Goal: Entertainment & Leisure: Consume media (video, audio)

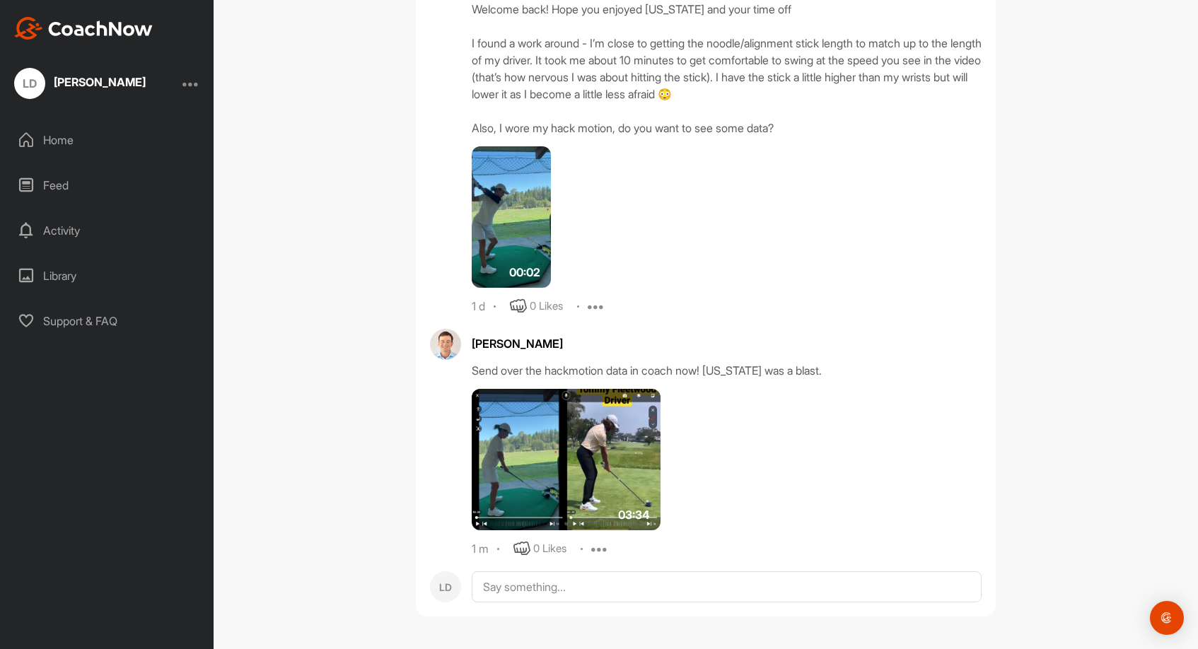
scroll to position [43886, 0]
click at [758, 491] on div "03:34" at bounding box center [630, 459] width 317 height 141
click at [584, 504] on img at bounding box center [566, 459] width 189 height 141
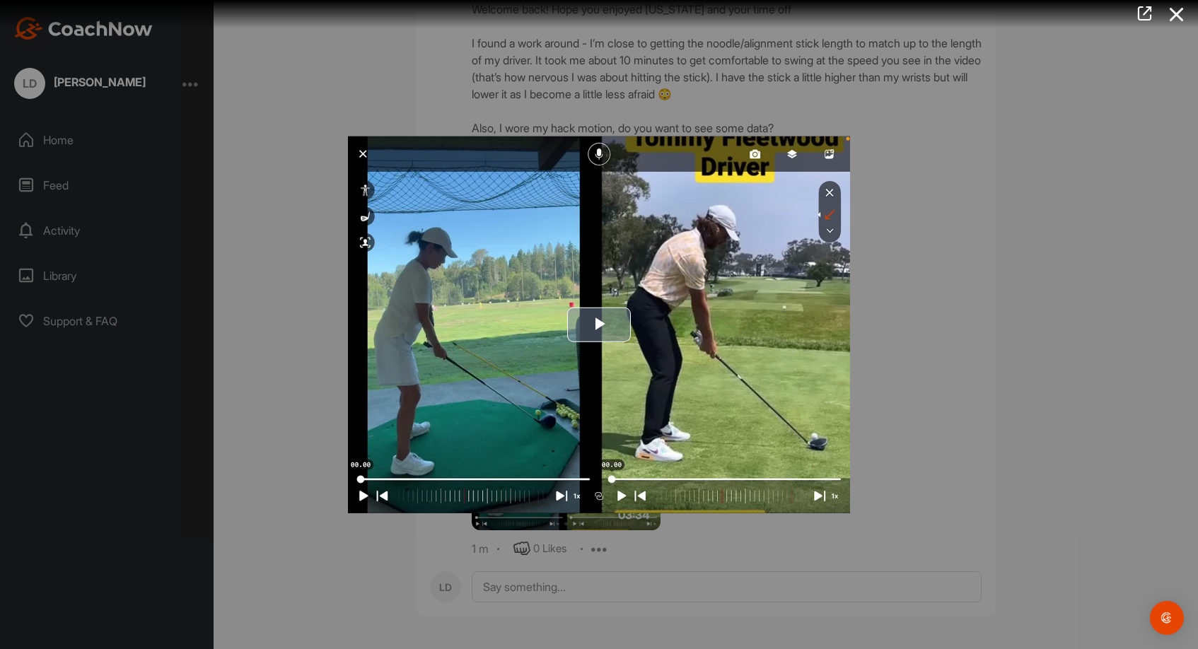
click at [599, 325] on span "Video Player" at bounding box center [599, 325] width 0 height 0
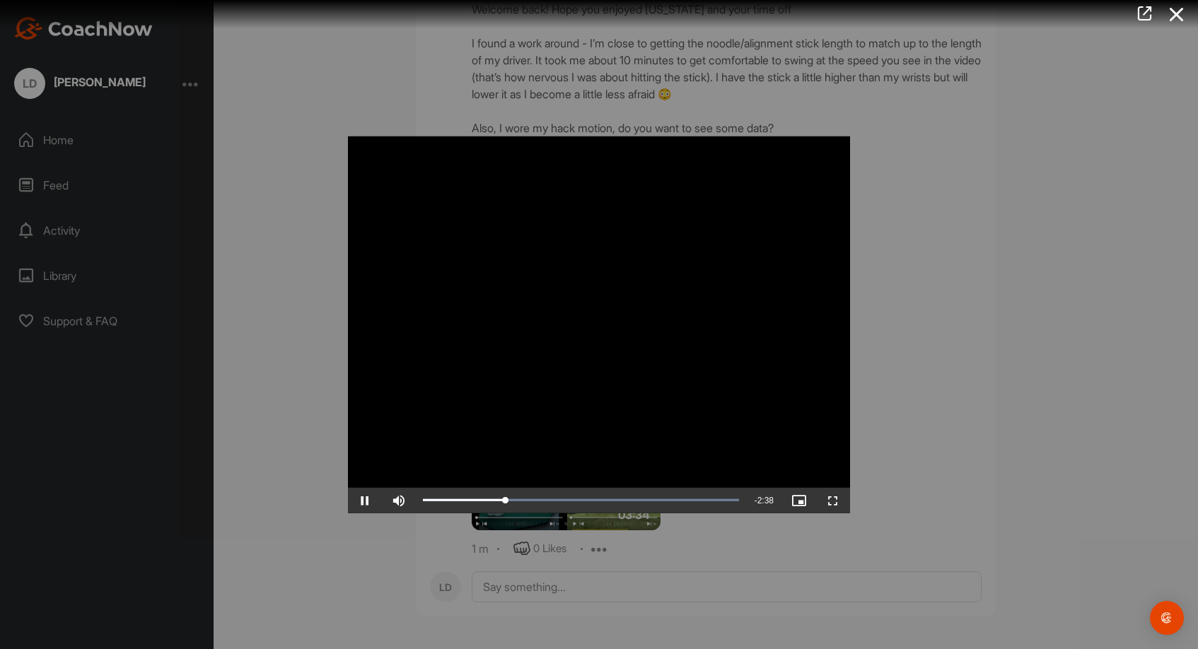
click at [360, 500] on span "Video Player" at bounding box center [365, 500] width 34 height 0
click at [363, 500] on span "Video Player" at bounding box center [365, 500] width 34 height 0
drag, startPoint x: 514, startPoint y: 497, endPoint x: 528, endPoint y: 497, distance: 14.1
click at [519, 498] on div "1:06" at bounding box center [471, 500] width 96 height 4
click at [368, 500] on span "Video Player" at bounding box center [365, 500] width 34 height 0
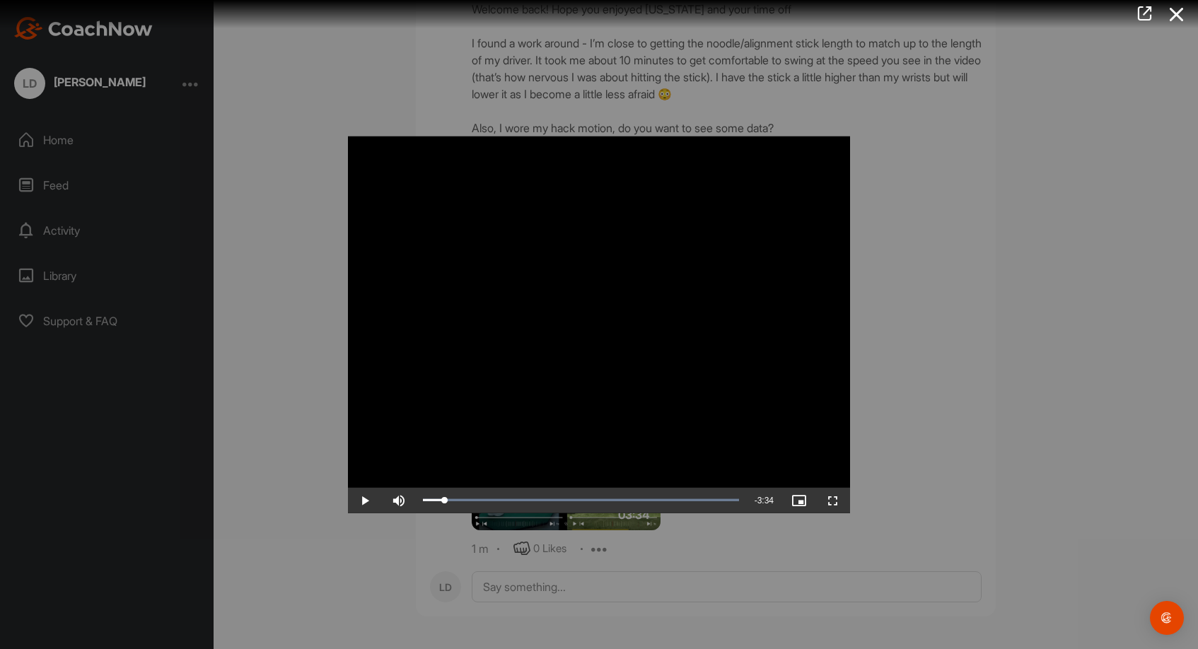
drag, startPoint x: 427, startPoint y: 494, endPoint x: 385, endPoint y: 493, distance: 41.7
click at [385, 493] on div "Play Skip Backward Skip Forward Mute Current Time 0:00 / Duration 3:34 Loaded :…" at bounding box center [599, 499] width 502 height 25
drag, startPoint x: 1179, startPoint y: 11, endPoint x: 1077, endPoint y: 74, distance: 120.3
click at [1179, 11] on icon at bounding box center [1176, 14] width 33 height 26
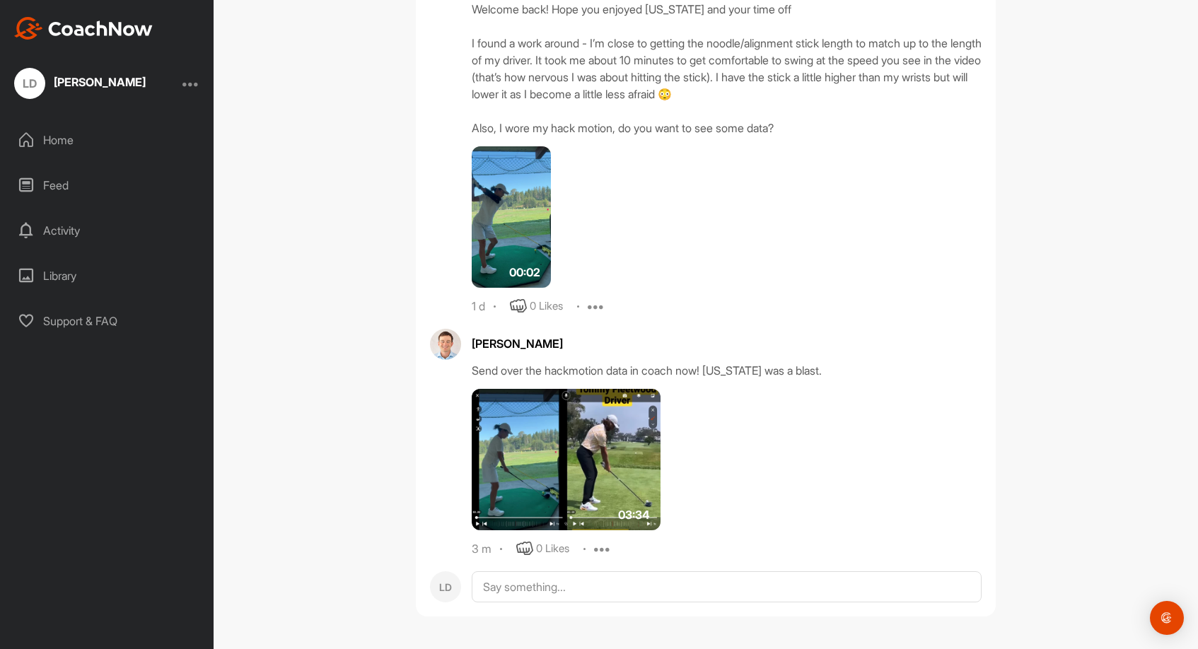
click at [577, 480] on img at bounding box center [566, 459] width 189 height 141
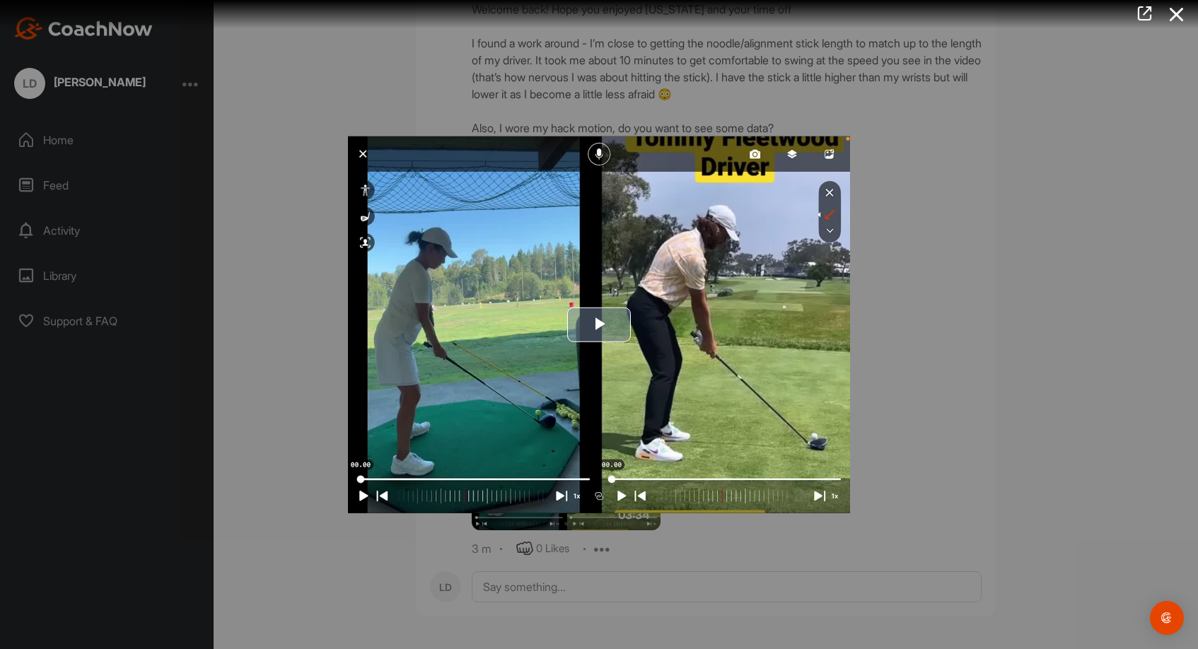
click at [599, 325] on span "Video Player" at bounding box center [599, 325] width 0 height 0
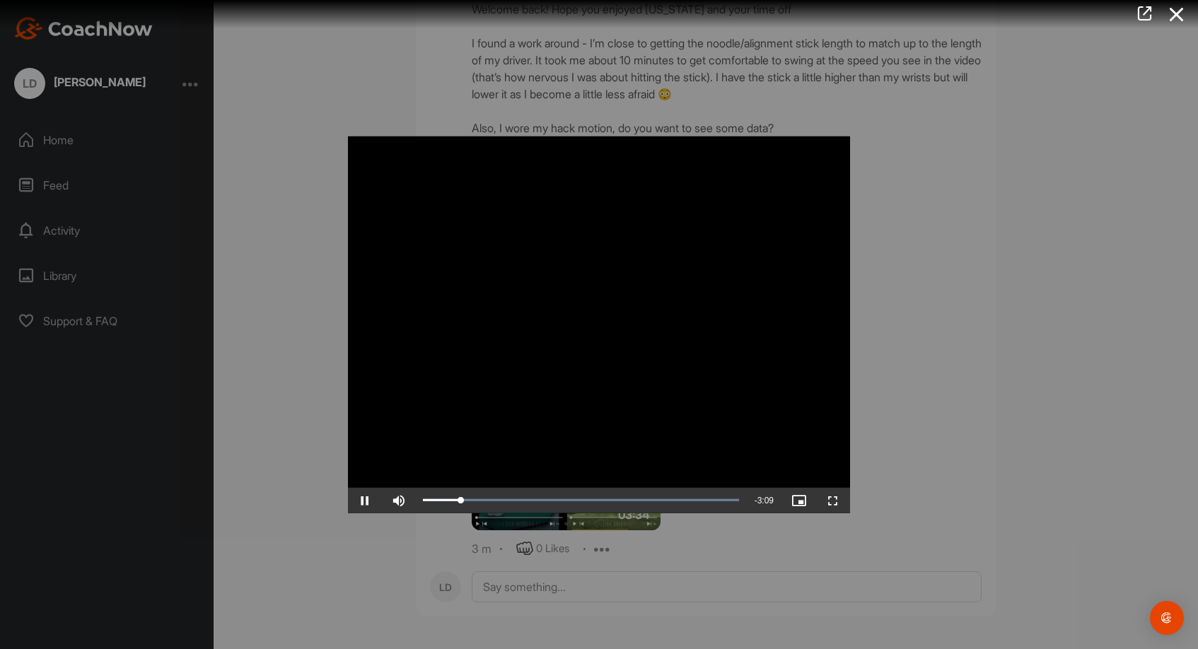
click at [363, 500] on span "Video Player" at bounding box center [365, 500] width 34 height 0
